Goal: Task Accomplishment & Management: Complete application form

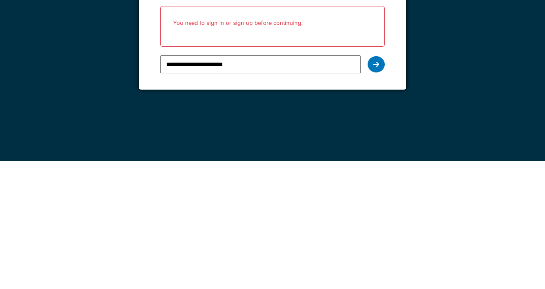
click at [375, 192] on icon at bounding box center [376, 192] width 6 height 7
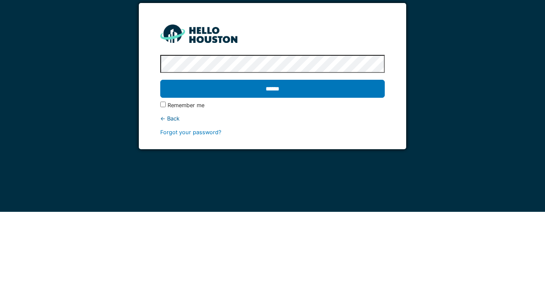
click at [367, 169] on input "******" at bounding box center [272, 166] width 224 height 18
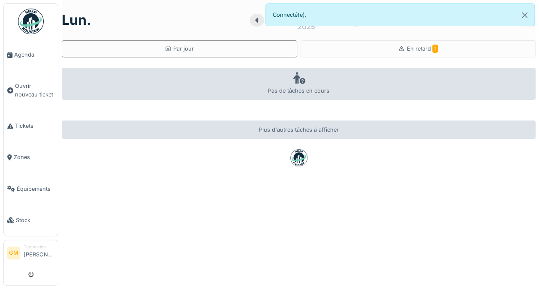
click at [432, 42] on div "En retard 1" at bounding box center [417, 48] width 235 height 17
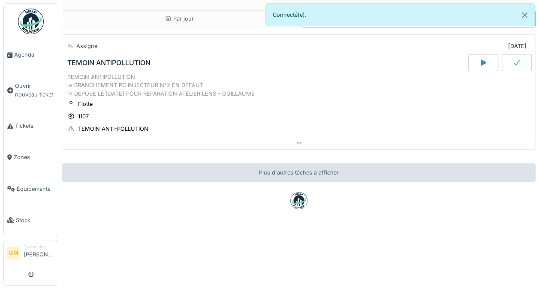
click at [364, 89] on div "TEMOIN ANTIPOLLUTION -> BRANCHEMENT PC INJECTEUR N°2 EN DEFAUT -> DEPOSE LE 16/…" at bounding box center [298, 85] width 462 height 25
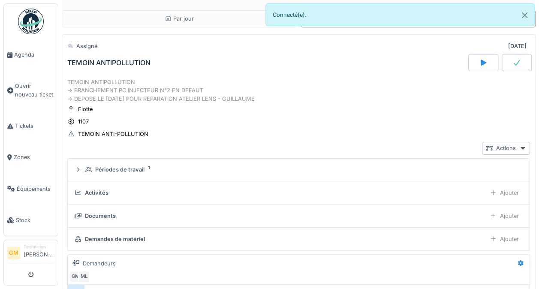
click at [174, 70] on div "TEMOIN ANTIPOLLUTION" at bounding box center [267, 62] width 402 height 17
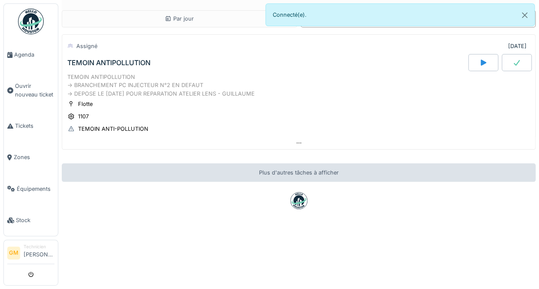
click at [117, 59] on div "TEMOIN ANTIPOLLUTION" at bounding box center [108, 63] width 83 height 8
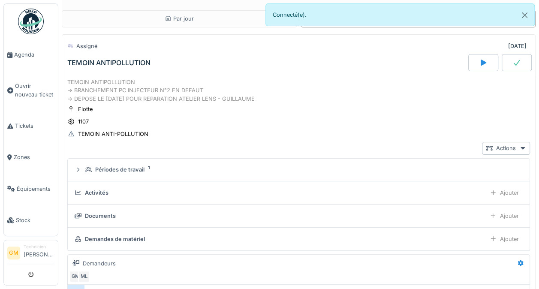
click at [23, 91] on span "Ouvrir nouveau ticket" at bounding box center [34, 90] width 39 height 16
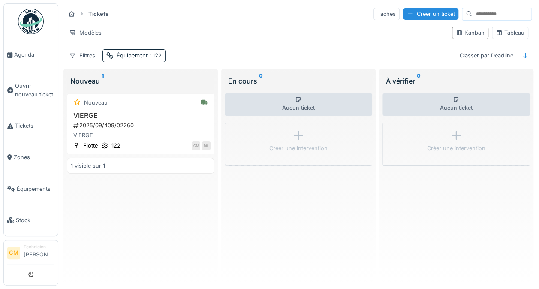
click at [135, 53] on div "Équipement : 122" at bounding box center [139, 55] width 45 height 8
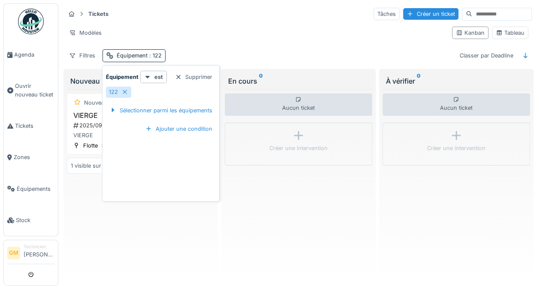
click at [128, 88] on div "122" at bounding box center [118, 92] width 25 height 11
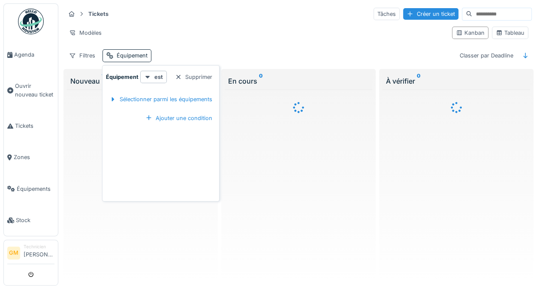
click at [129, 98] on div "Sélectionner parmi les équipements" at bounding box center [161, 99] width 110 height 12
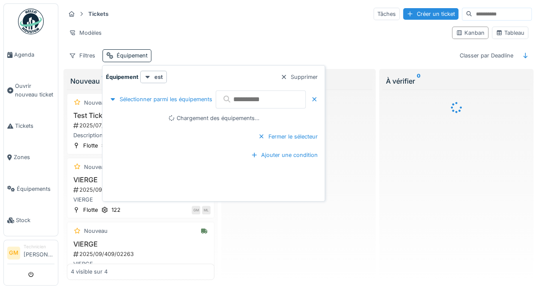
click at [239, 96] on input "text" at bounding box center [261, 99] width 90 height 18
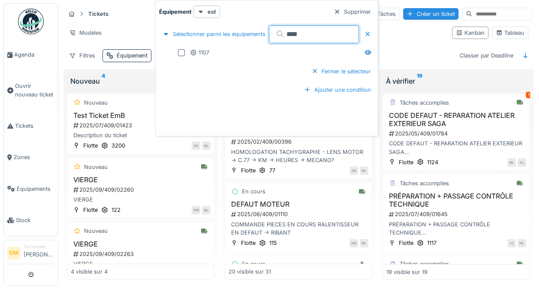
type input "****"
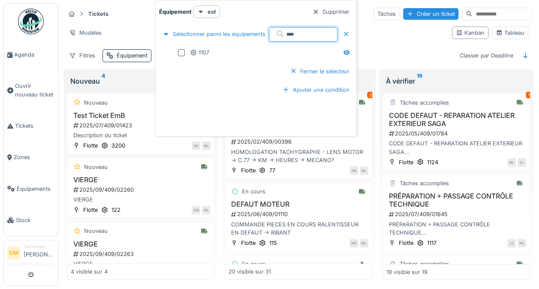
click at [191, 52] on icon at bounding box center [193, 53] width 7 height 6
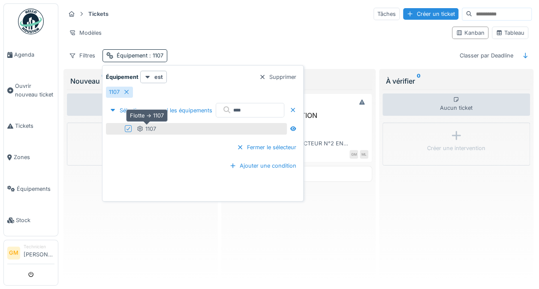
click at [102, 216] on div "Aucun ticket Créer une intervention" at bounding box center [140, 185] width 147 height 190
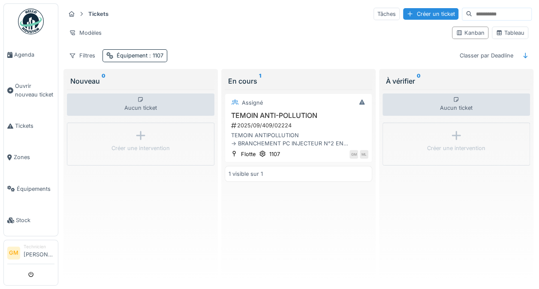
click at [283, 121] on div "2025/09/409/02224" at bounding box center [299, 125] width 138 height 8
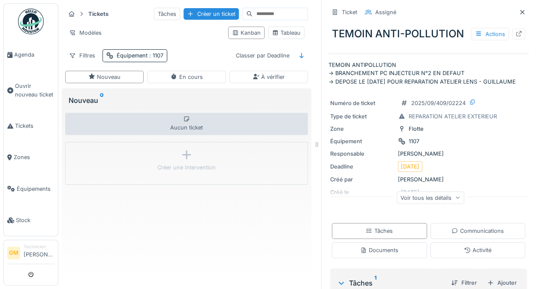
click at [512, 34] on div at bounding box center [518, 34] width 13 height 11
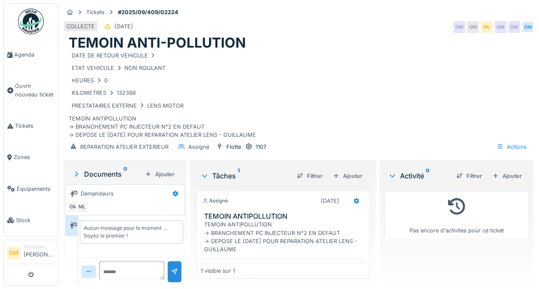
scroll to position [47, 0]
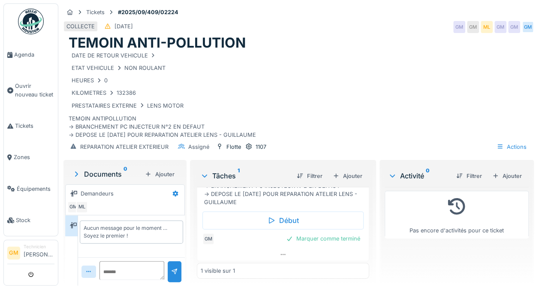
click at [339, 176] on div "Ajouter" at bounding box center [347, 176] width 36 height 12
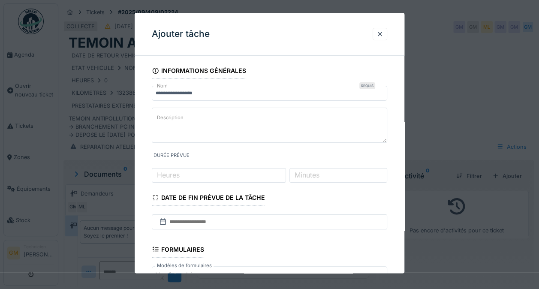
click at [333, 117] on textarea "Description" at bounding box center [269, 125] width 235 height 35
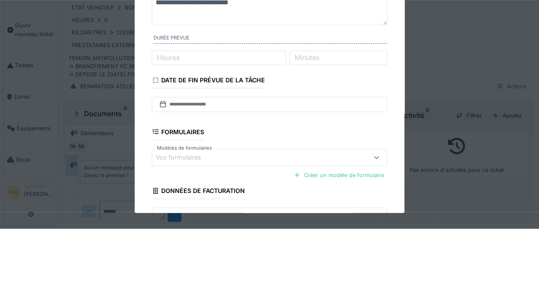
scroll to position [60, 0]
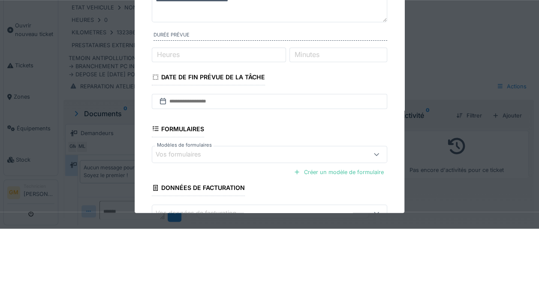
type textarea "**********"
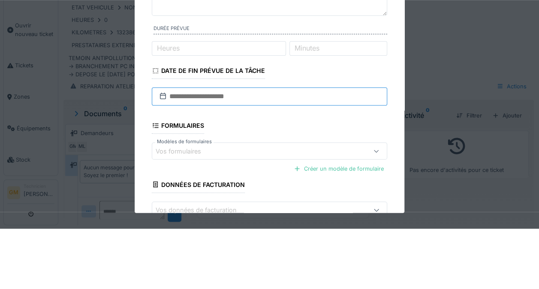
click at [181, 158] on input "text" at bounding box center [269, 157] width 235 height 18
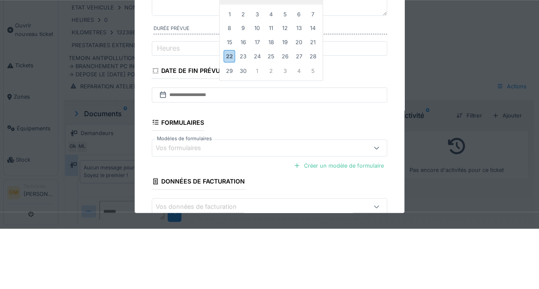
click at [226, 119] on div "22" at bounding box center [230, 116] width 12 height 12
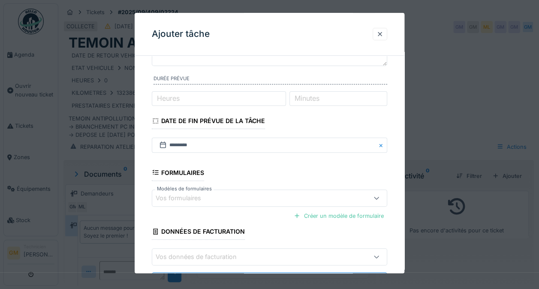
scroll to position [113, 0]
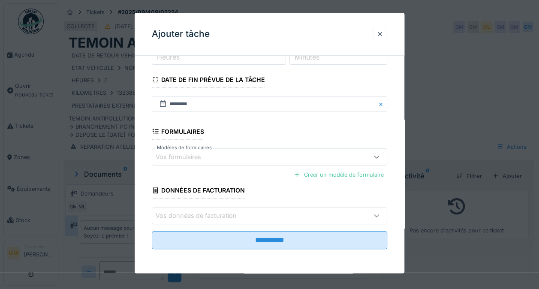
click at [310, 242] on input "**********" at bounding box center [269, 240] width 235 height 18
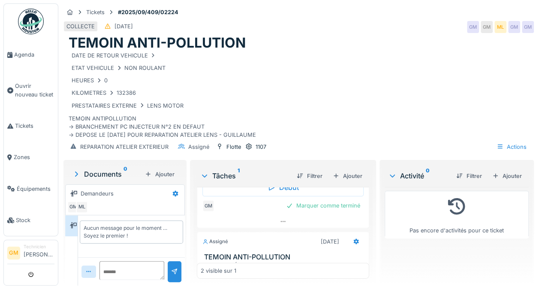
scroll to position [62, 0]
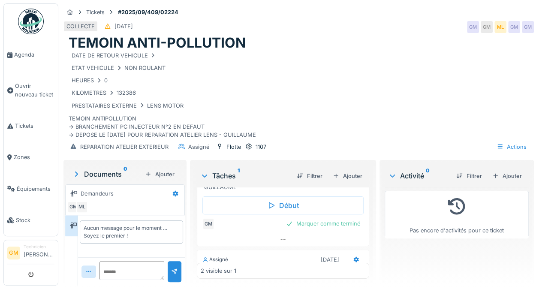
click at [326, 233] on div at bounding box center [282, 239] width 171 height 12
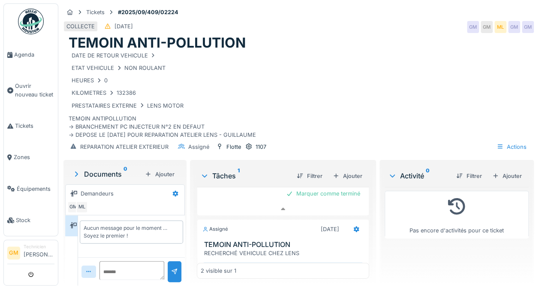
scroll to position [87, 0]
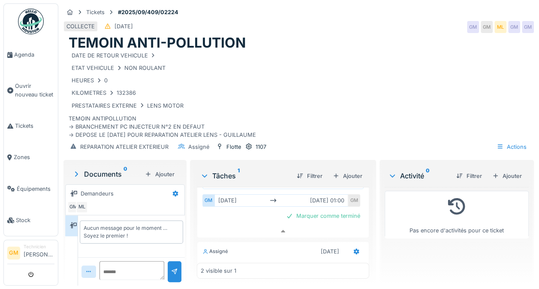
click at [326, 210] on div "Marquer comme terminé" at bounding box center [322, 216] width 81 height 12
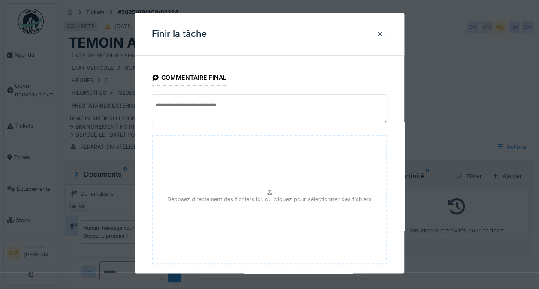
scroll to position [46, 0]
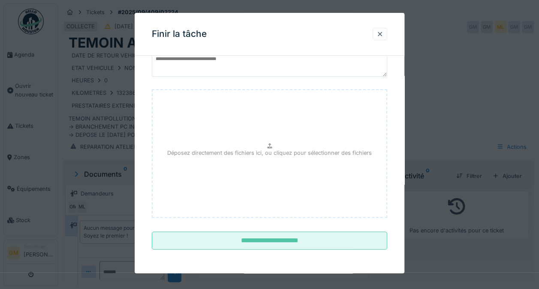
click at [346, 245] on input "**********" at bounding box center [269, 241] width 235 height 18
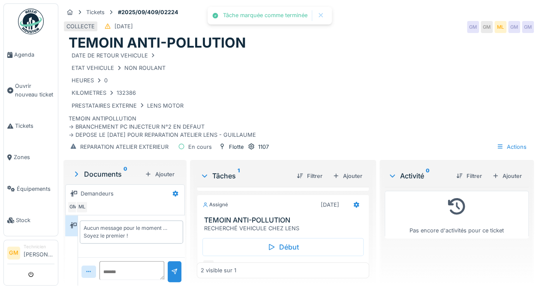
scroll to position [123, 0]
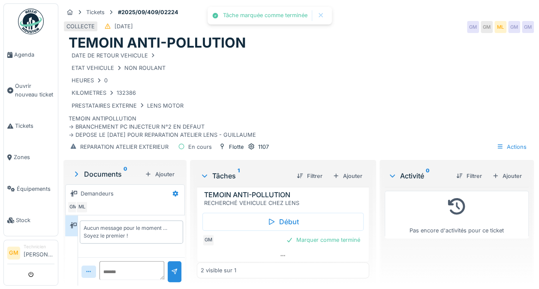
click at [334, 234] on div "Marquer comme terminé" at bounding box center [322, 240] width 81 height 12
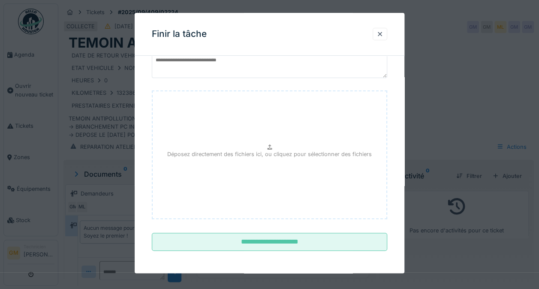
scroll to position [46, 0]
click at [349, 241] on input "**********" at bounding box center [269, 241] width 235 height 18
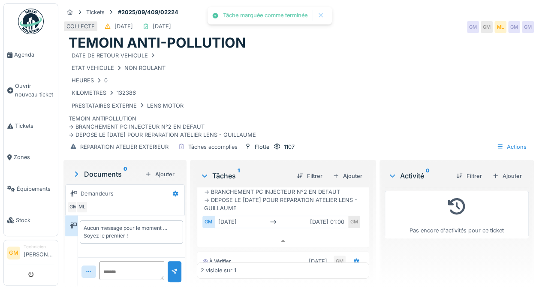
scroll to position [0, 0]
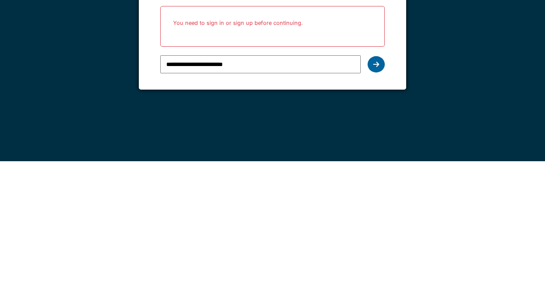
click at [379, 196] on div at bounding box center [376, 192] width 17 height 16
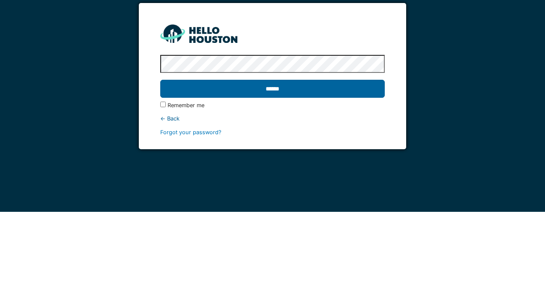
click at [345, 171] on input "******" at bounding box center [272, 166] width 224 height 18
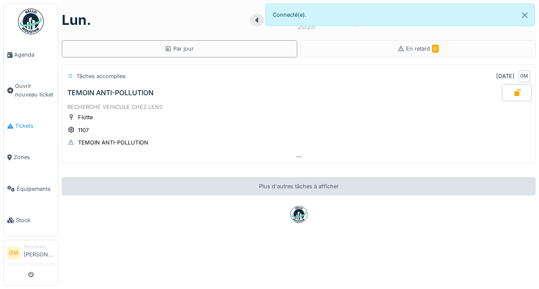
click at [23, 122] on span "Tickets" at bounding box center [34, 126] width 39 height 8
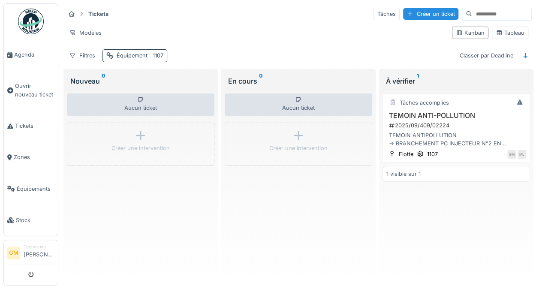
click at [145, 54] on div "Équipement : 1107" at bounding box center [140, 55] width 47 height 8
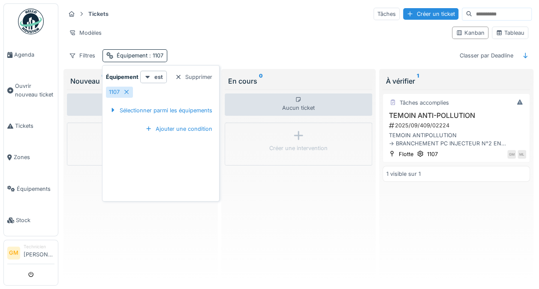
click at [124, 92] on icon at bounding box center [126, 92] width 7 height 6
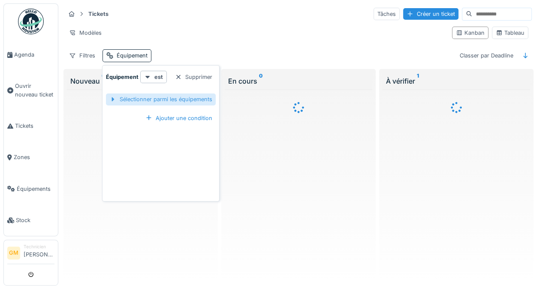
click at [175, 99] on div "Sélectionner parmi les équipements" at bounding box center [161, 99] width 110 height 12
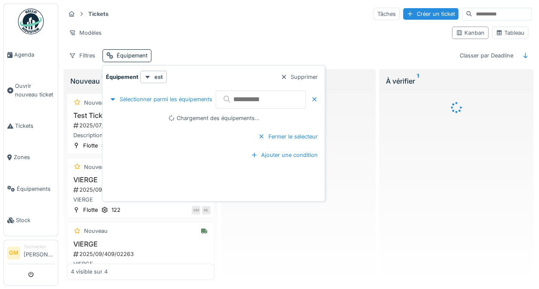
click at [273, 102] on input "text" at bounding box center [261, 99] width 90 height 18
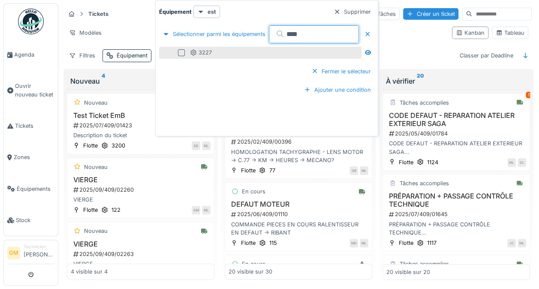
type input "****"
click at [178, 49] on div at bounding box center [181, 52] width 7 height 7
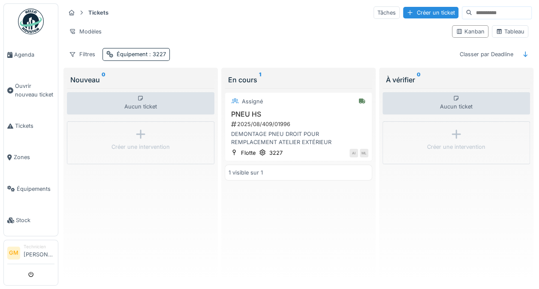
scroll to position [1, 0]
click at [281, 124] on div "2025/08/409/01996" at bounding box center [299, 124] width 138 height 8
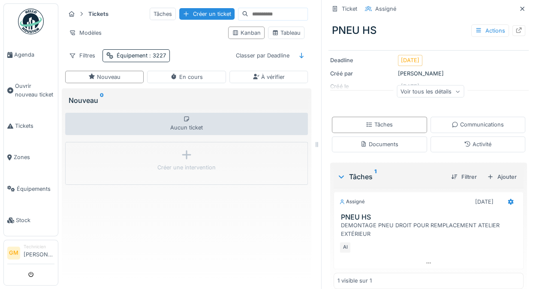
scroll to position [99, 0]
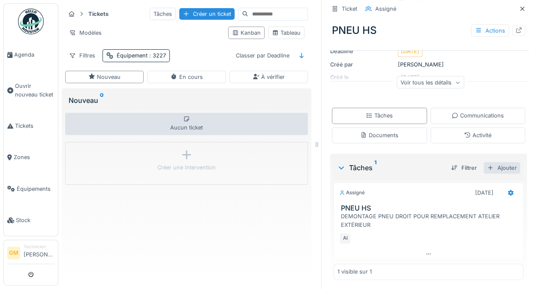
click at [488, 169] on div "Ajouter" at bounding box center [501, 168] width 36 height 12
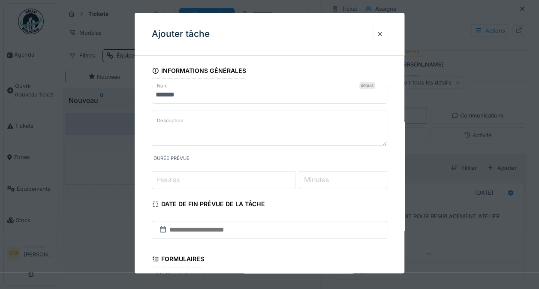
click at [313, 138] on textarea "Description" at bounding box center [269, 128] width 235 height 35
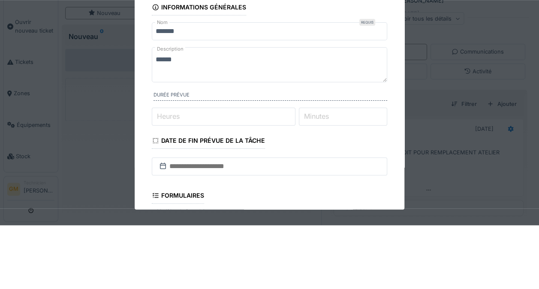
click at [273, 139] on textarea "******" at bounding box center [269, 128] width 235 height 35
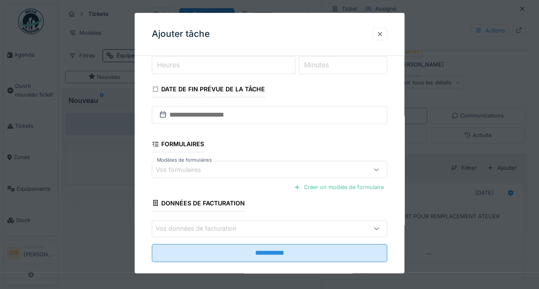
scroll to position [117, 0]
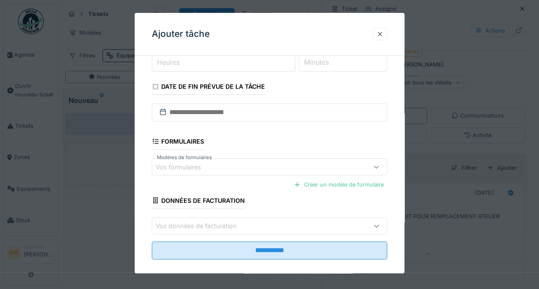
type textarea "**********"
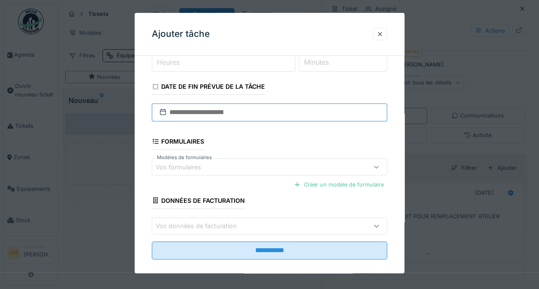
click at [194, 108] on input "text" at bounding box center [269, 113] width 235 height 18
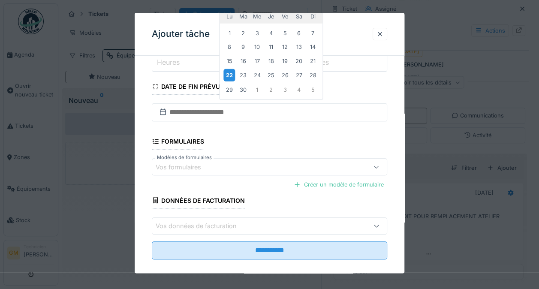
click at [229, 69] on div "22" at bounding box center [230, 75] width 12 height 12
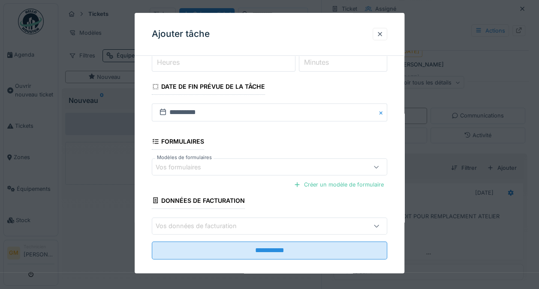
scroll to position [126, 0]
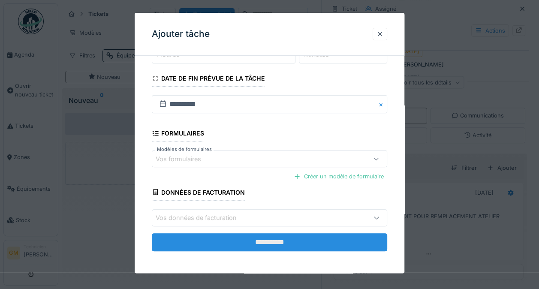
click at [329, 240] on input "**********" at bounding box center [269, 242] width 235 height 18
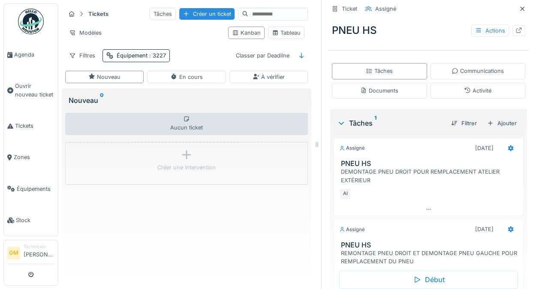
scroll to position [202, 0]
